Goal: Complete application form

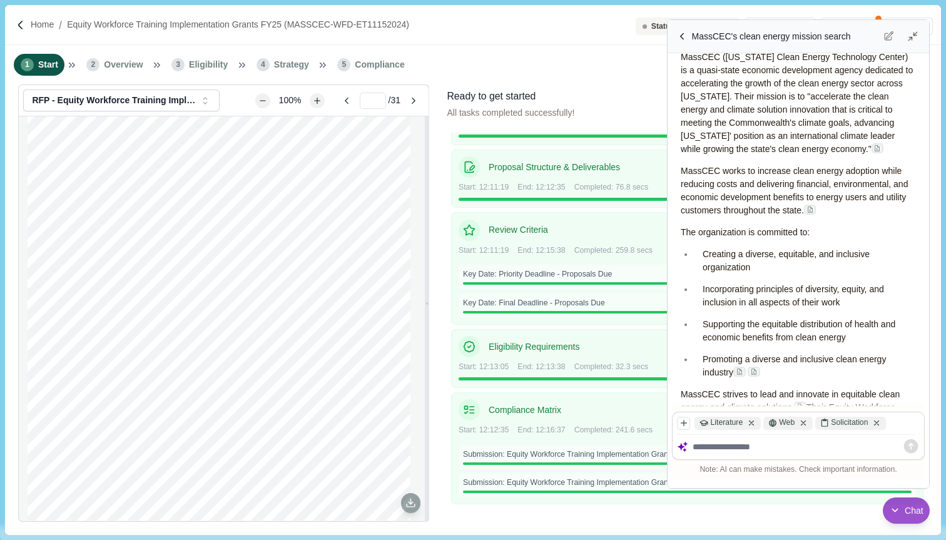
scroll to position [486, 0]
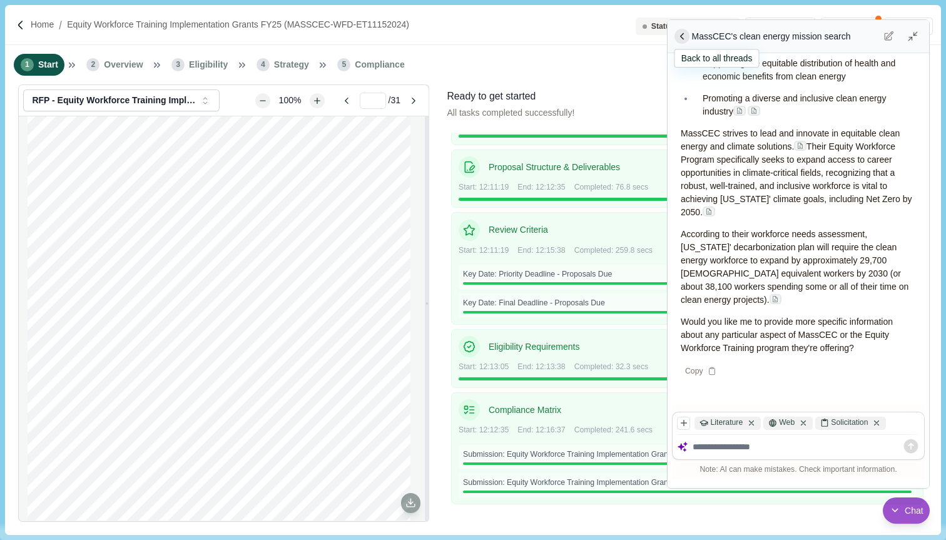
click at [682, 37] on icon at bounding box center [681, 36] width 11 height 11
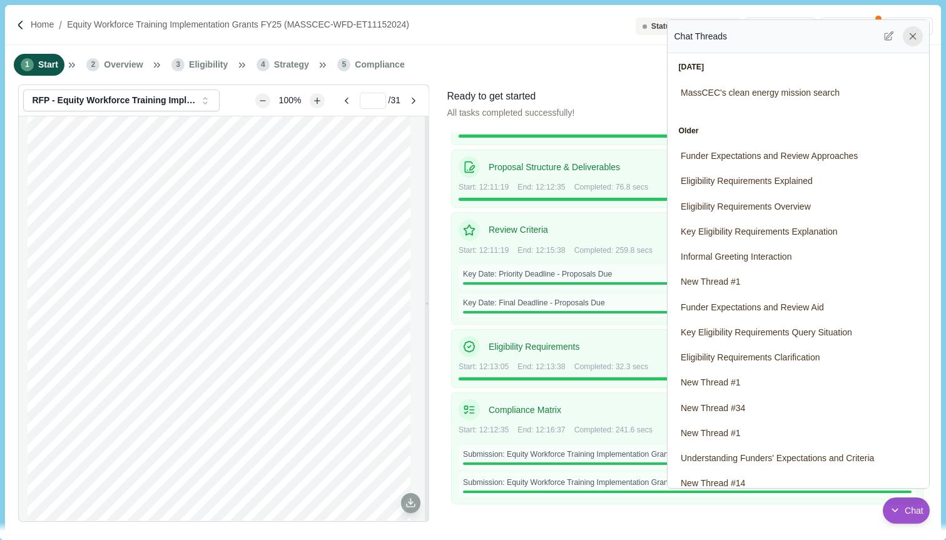
click at [914, 38] on icon at bounding box center [912, 36] width 11 height 11
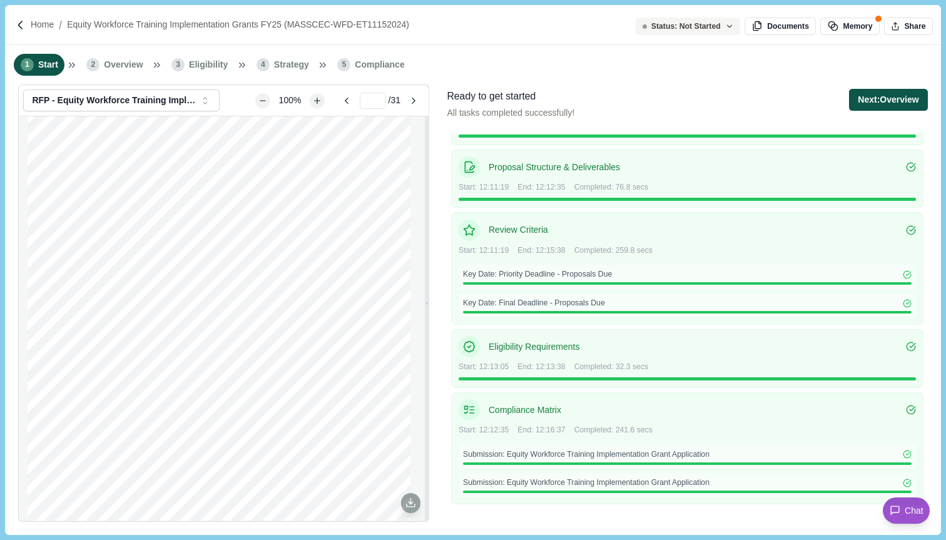
click at [870, 101] on button "Next: Overview" at bounding box center [888, 100] width 78 height 22
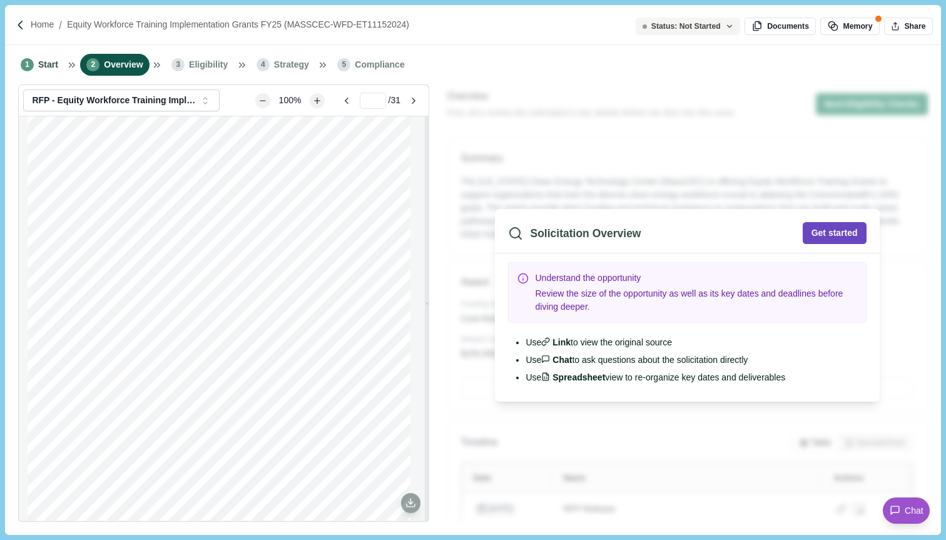
click at [822, 236] on button "Get started" at bounding box center [834, 233] width 64 height 22
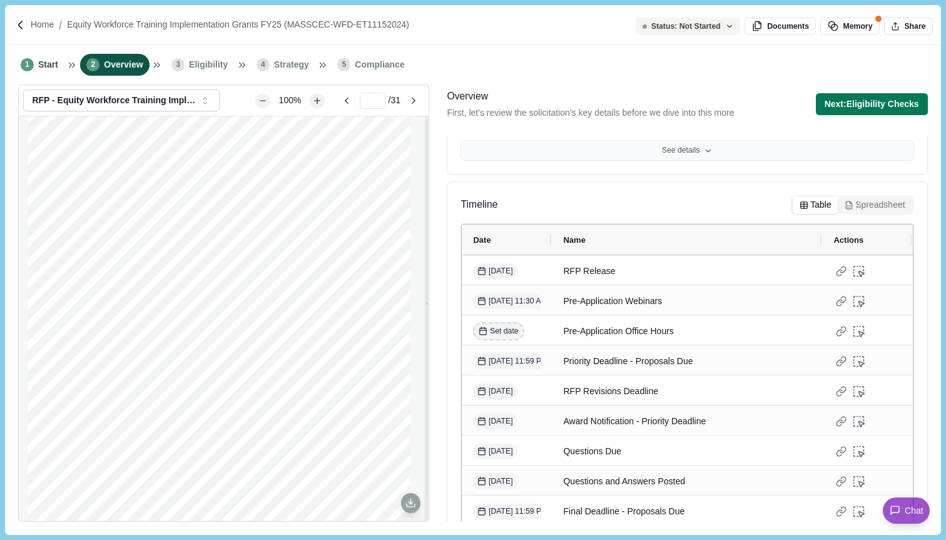
scroll to position [317, 0]
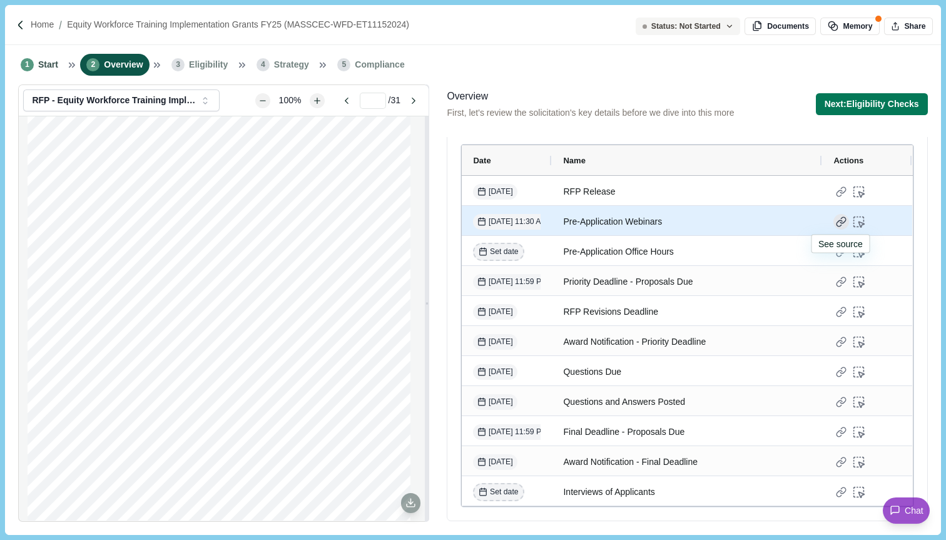
click at [839, 222] on div at bounding box center [841, 222] width 16 height 16
type input "**"
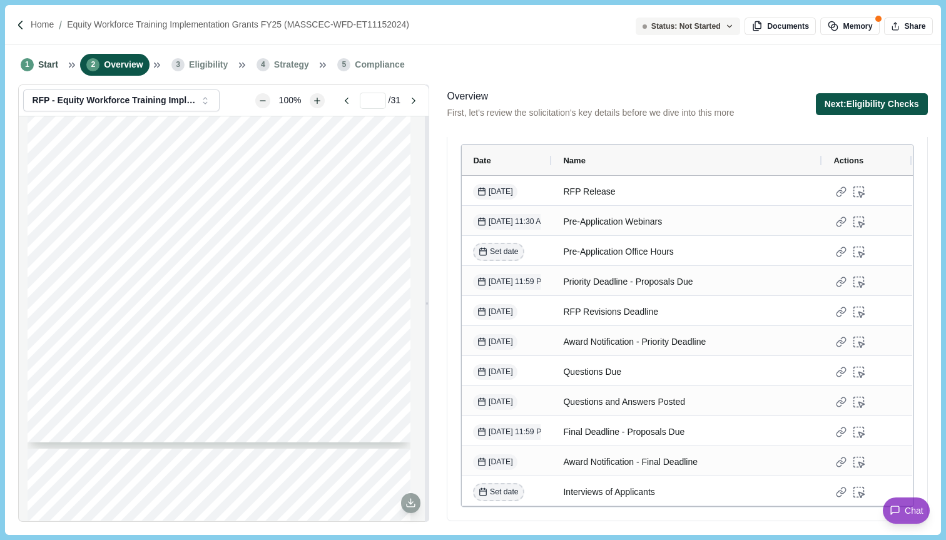
click at [869, 109] on button "Next: Eligibility Checks" at bounding box center [871, 104] width 112 height 22
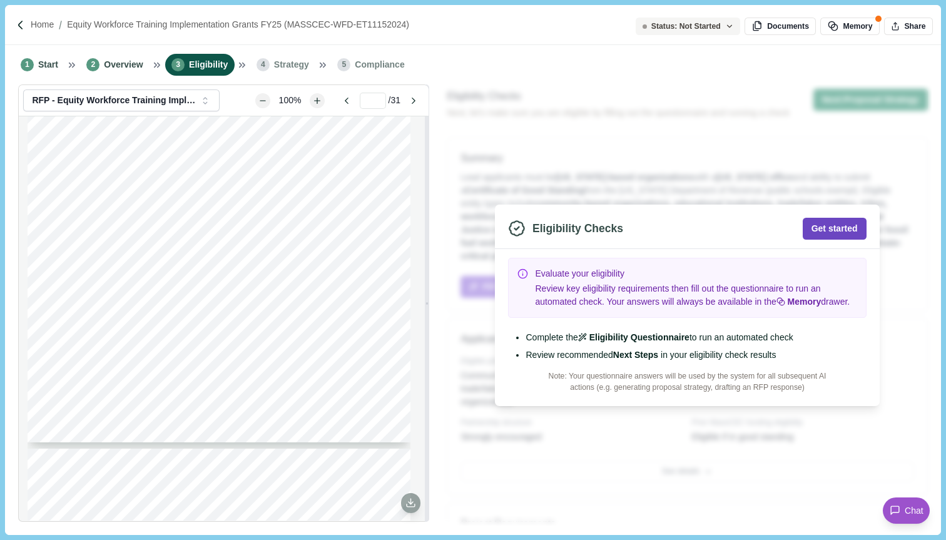
click at [829, 231] on button "Get started" at bounding box center [834, 229] width 64 height 22
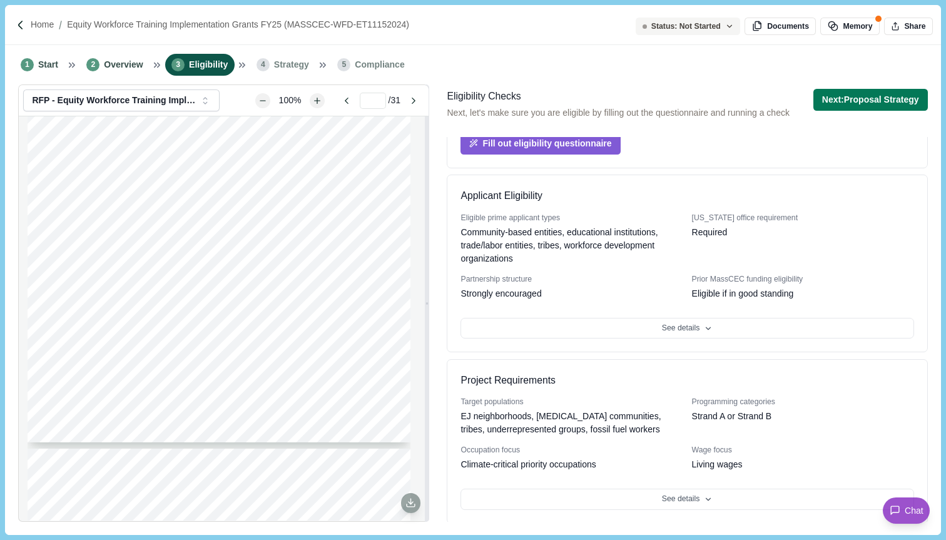
scroll to position [303, 0]
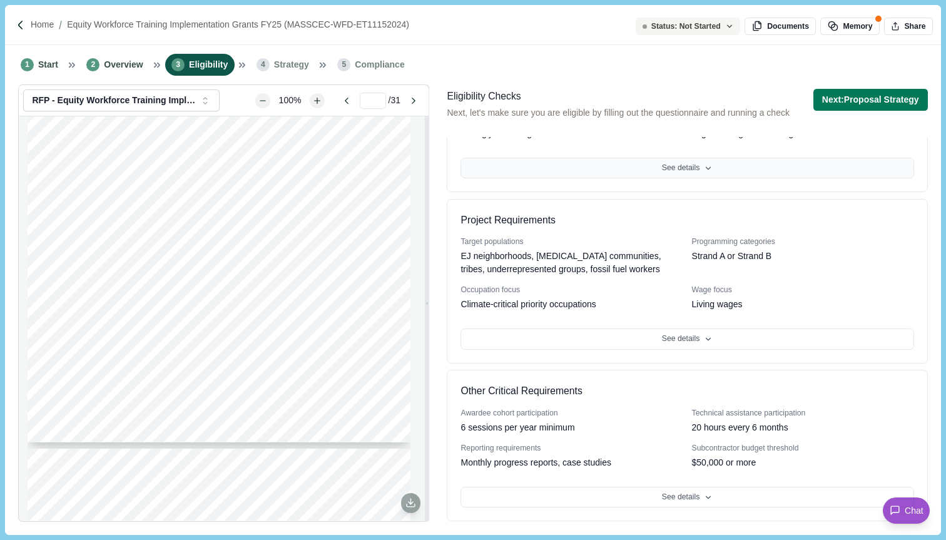
click at [724, 166] on button "See details" at bounding box center [686, 168] width 453 height 21
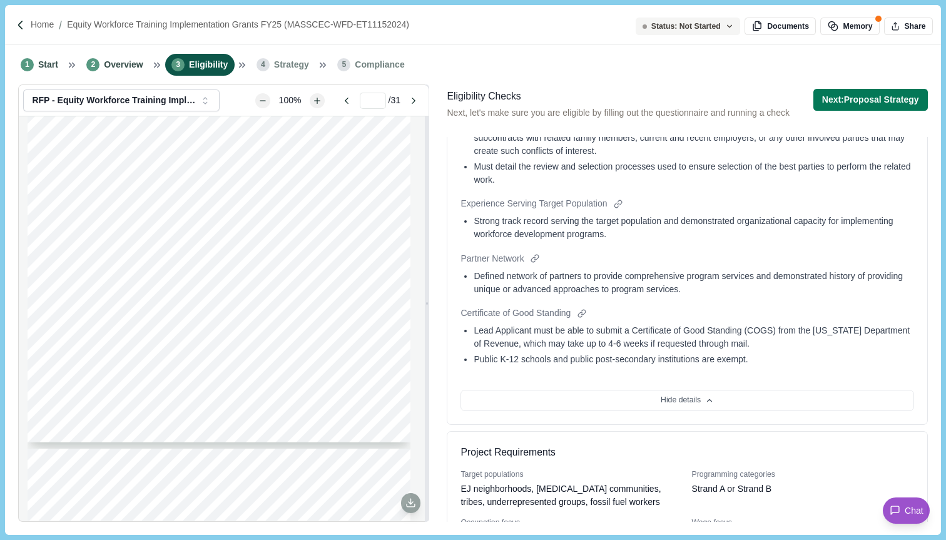
scroll to position [1137, 0]
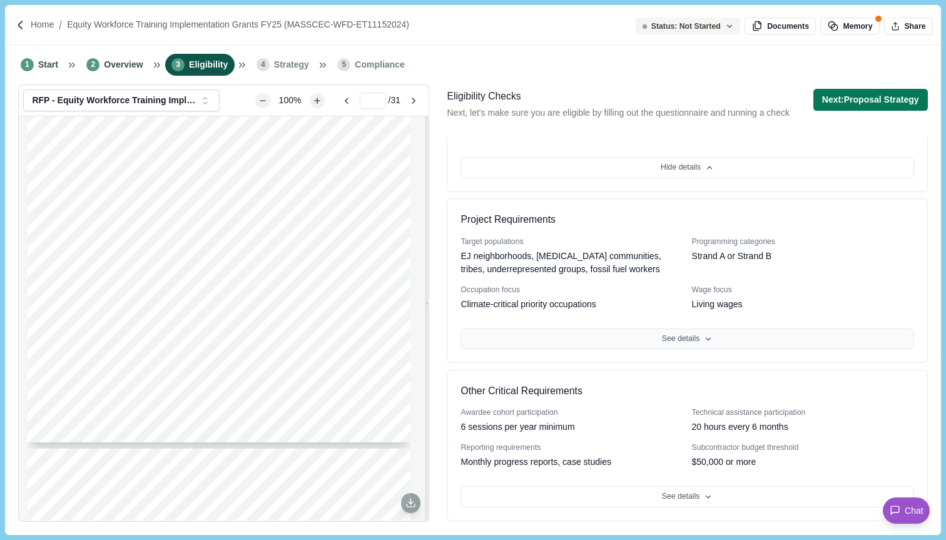
click at [670, 338] on button "See details" at bounding box center [686, 338] width 453 height 21
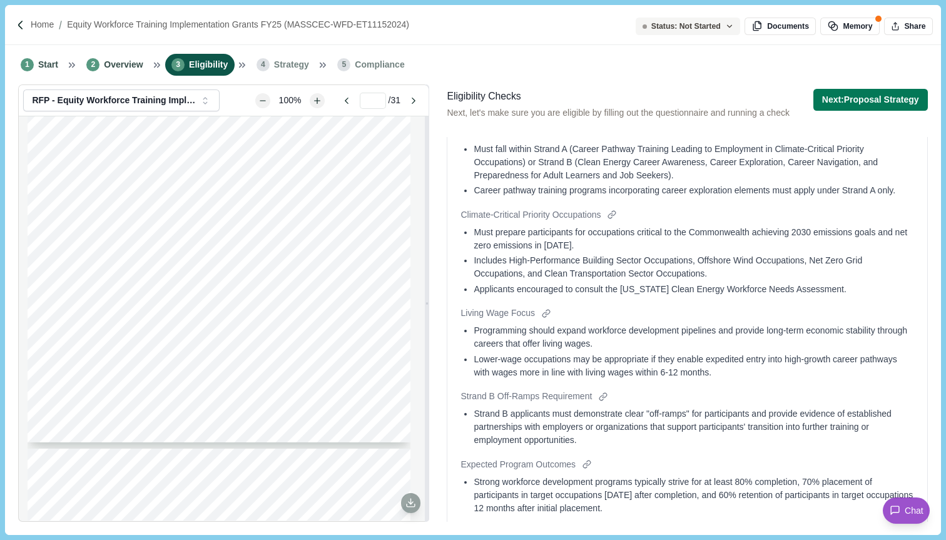
scroll to position [1795, 0]
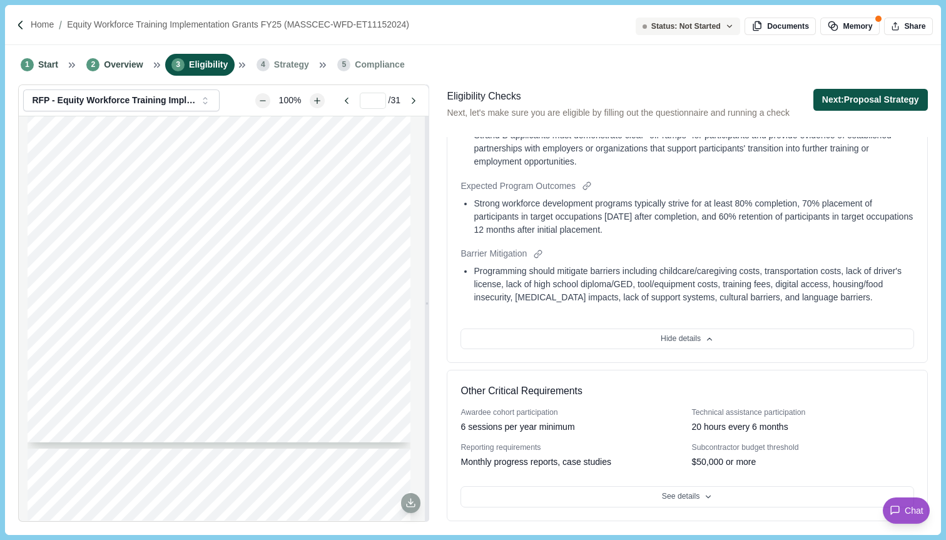
click at [839, 109] on button "Next: Proposal Strategy" at bounding box center [870, 100] width 114 height 22
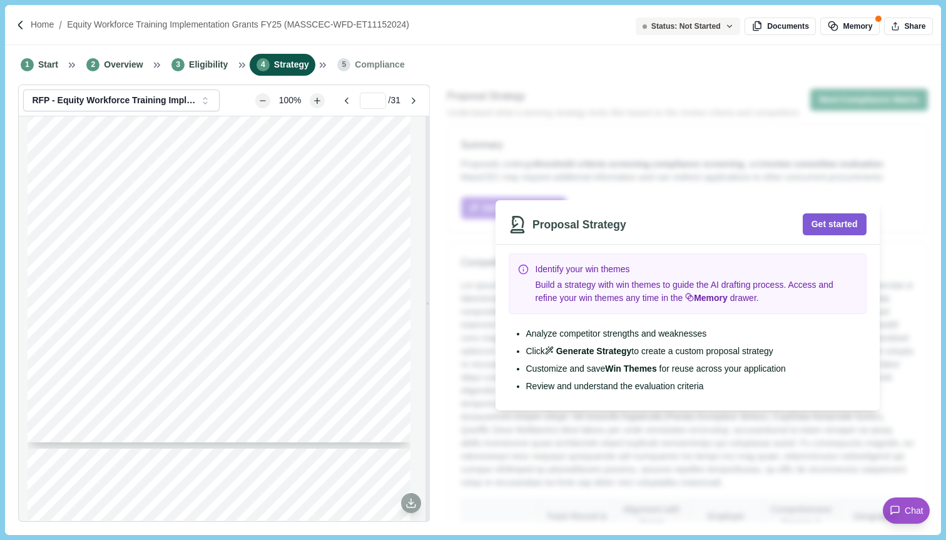
click at [709, 158] on div "Proposal Strategy Get started Identify your win themes Build a strategy with wi…" at bounding box center [687, 304] width 489 height 441
click at [121, 61] on span "Overview" at bounding box center [123, 64] width 39 height 13
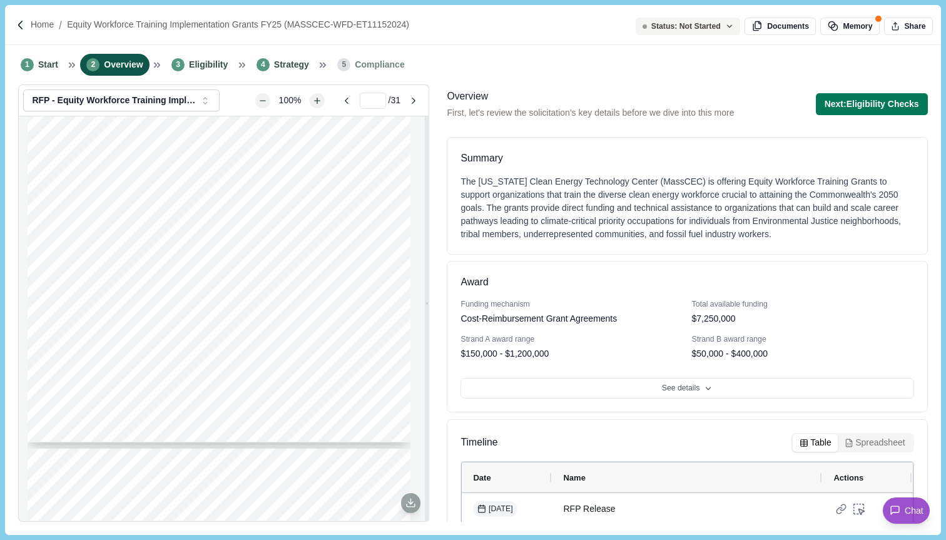
click at [213, 78] on div "1 Start 2 Overview 3 Eligibility 4 Strategy 5 Compliance" at bounding box center [472, 64] width 935 height 39
click at [210, 68] on span "Eligibility" at bounding box center [208, 64] width 39 height 13
